Goal: Task Accomplishment & Management: Use online tool/utility

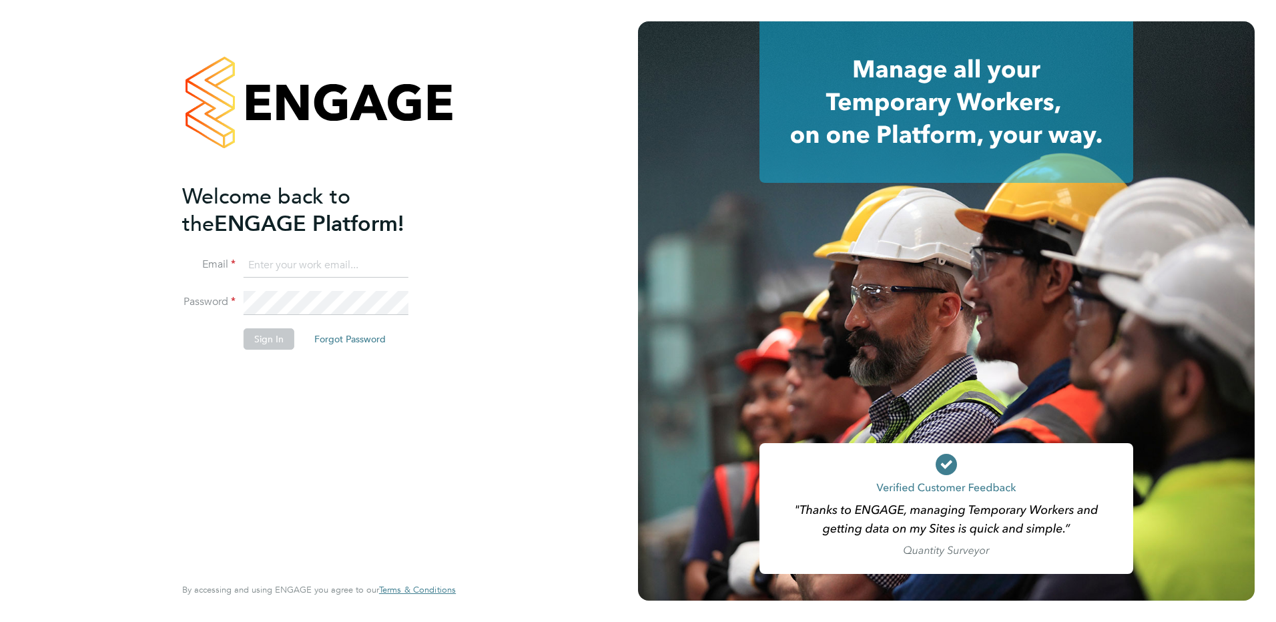
type input "payroll@siteforceservices.co.uk"
click at [266, 338] on button "Sign In" at bounding box center [269, 338] width 51 height 21
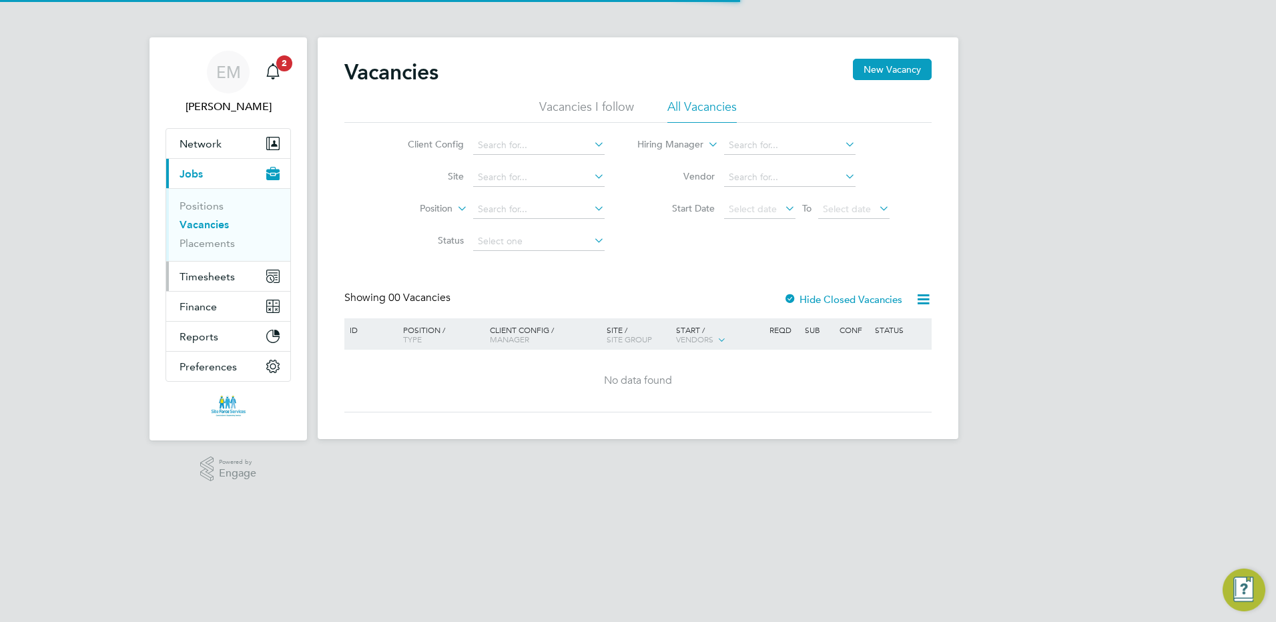
click at [202, 277] on span "Timesheets" at bounding box center [207, 276] width 55 height 13
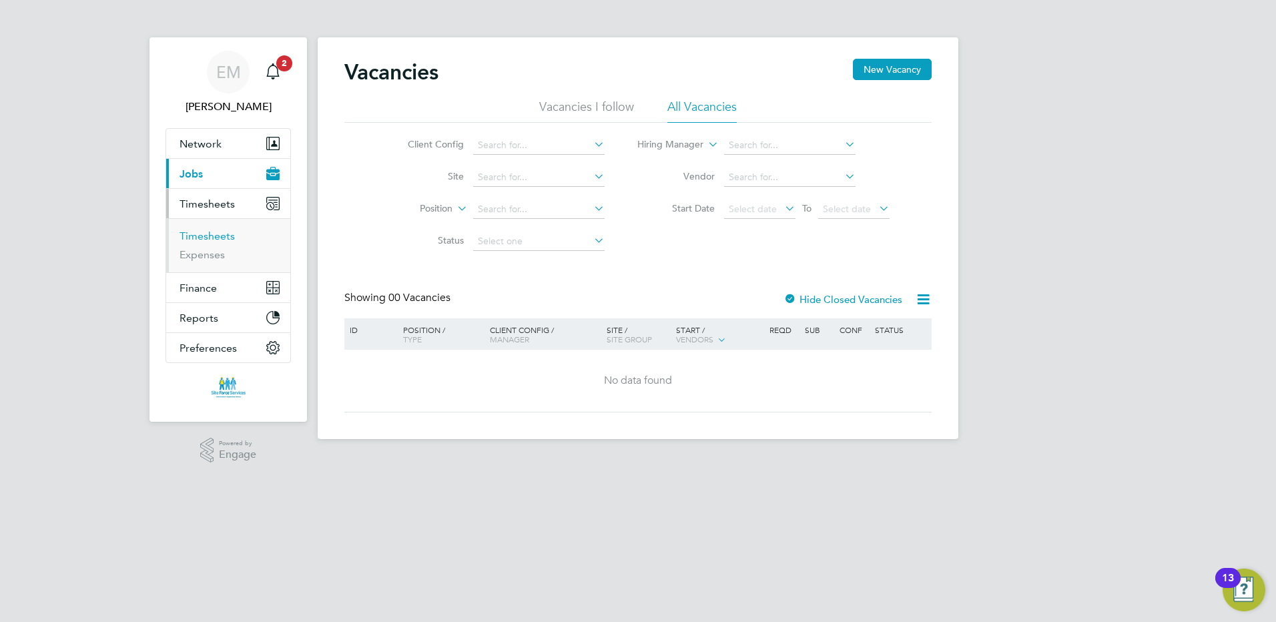
click at [202, 238] on link "Timesheets" at bounding box center [207, 236] width 55 height 13
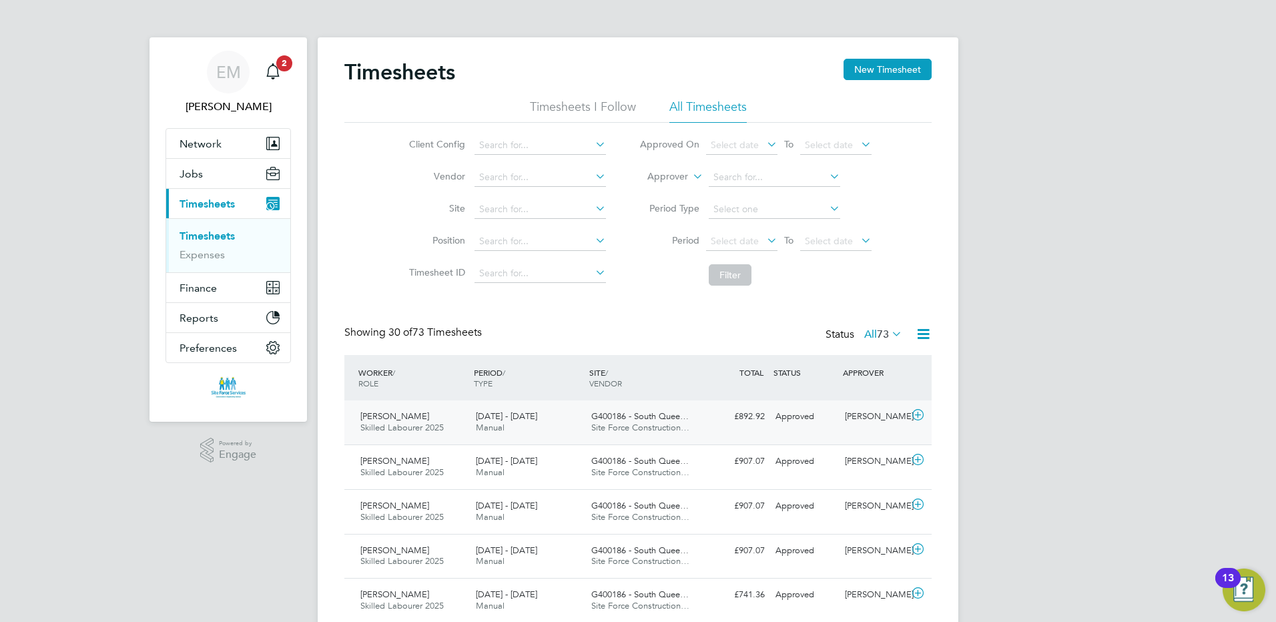
click at [411, 420] on div "[PERSON_NAME] Skilled Labourer 2025 [DATE] - [DATE]" at bounding box center [412, 422] width 115 height 33
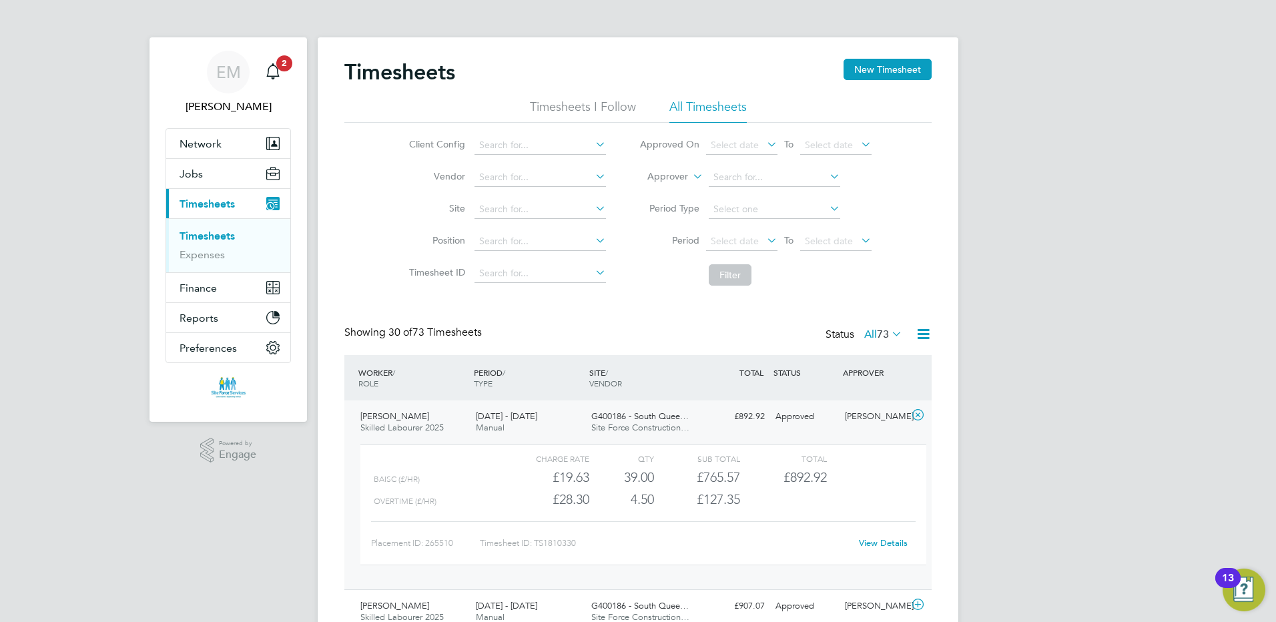
click at [874, 541] on link "View Details" at bounding box center [883, 542] width 49 height 11
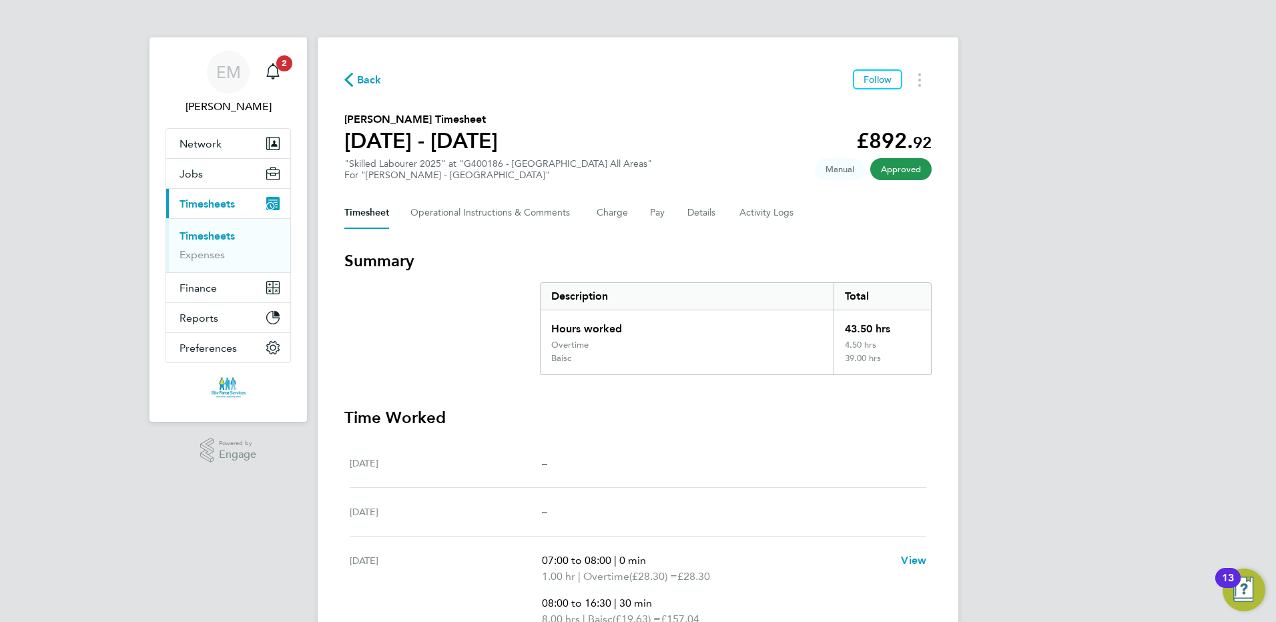
click at [207, 206] on span "Timesheets" at bounding box center [207, 204] width 55 height 13
click at [367, 75] on span "Back" at bounding box center [369, 80] width 25 height 16
